Goal: Task Accomplishment & Management: Use online tool/utility

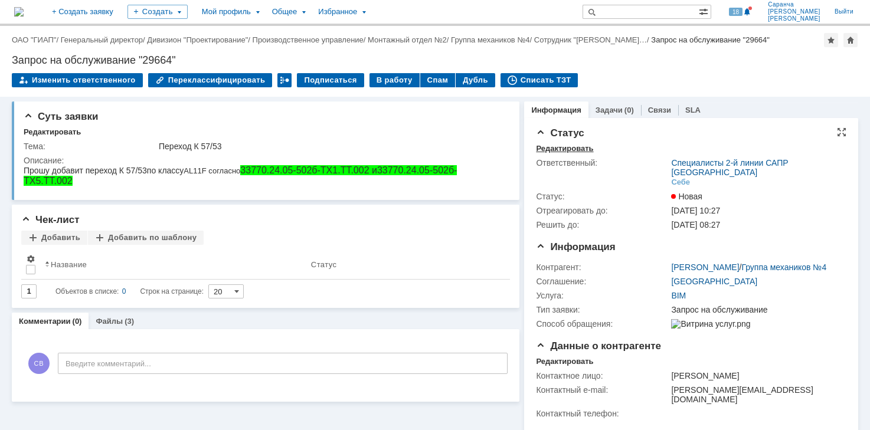
click at [572, 146] on div "Редактировать" at bounding box center [564, 148] width 57 height 9
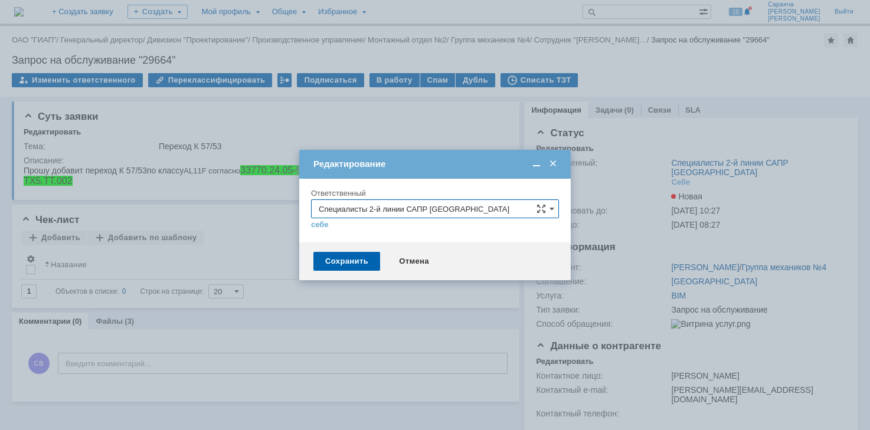
click at [458, 208] on input "Специалисты 2-й линии САПР [GEOGRAPHIC_DATA]" at bounding box center [435, 208] width 248 height 19
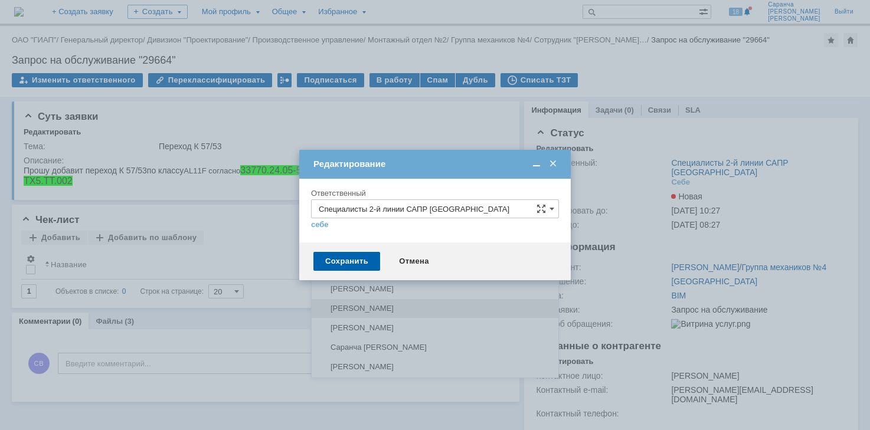
click at [388, 305] on span "[PERSON_NAME]" at bounding box center [435, 308] width 233 height 9
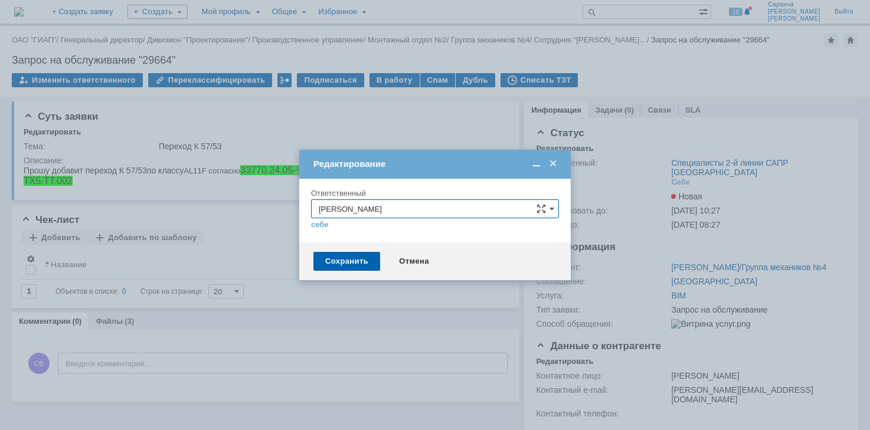
type input "[PERSON_NAME]"
click at [361, 263] on div "Сохранить" at bounding box center [346, 261] width 67 height 19
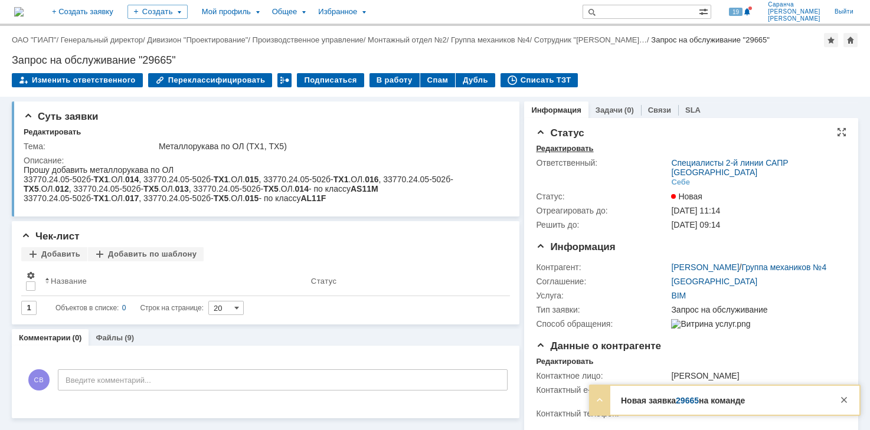
click at [557, 148] on div "Редактировать" at bounding box center [564, 148] width 57 height 9
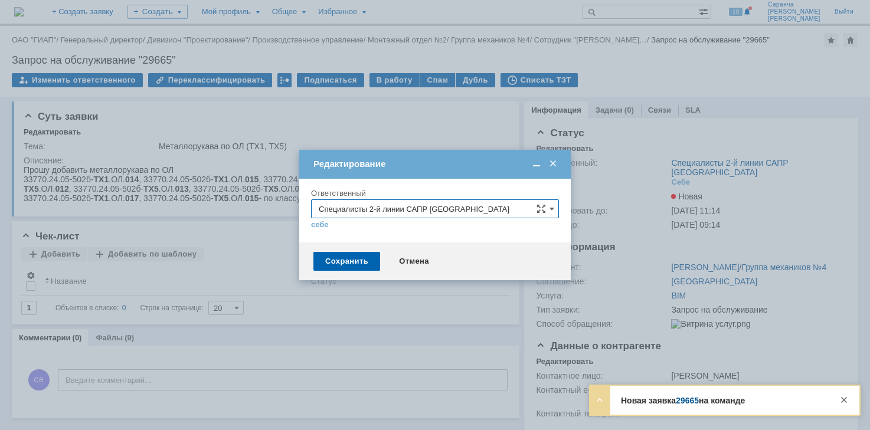
click at [500, 202] on input "Специалисты 2-й линии САПР [GEOGRAPHIC_DATA]" at bounding box center [435, 208] width 248 height 19
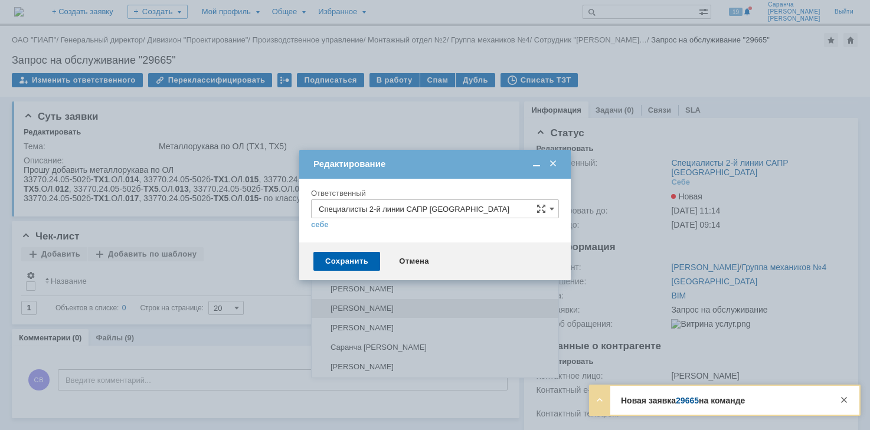
click at [388, 308] on span "[PERSON_NAME]" at bounding box center [435, 308] width 233 height 9
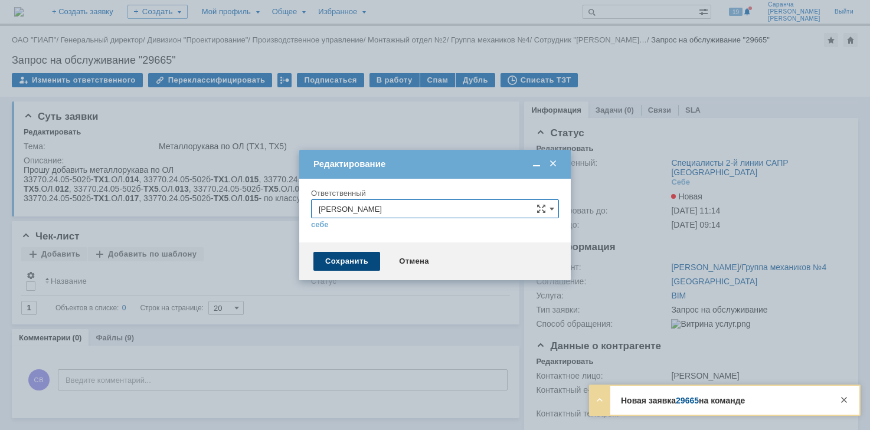
type input "[PERSON_NAME]"
click at [348, 263] on div "Сохранить" at bounding box center [346, 261] width 67 height 19
